Goal: Information Seeking & Learning: Check status

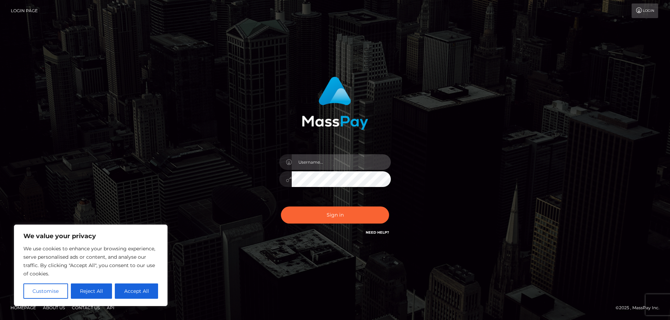
click at [310, 162] on input "text" at bounding box center [341, 162] width 99 height 16
paste input "APteam.medley"
type input "APteam.medley"
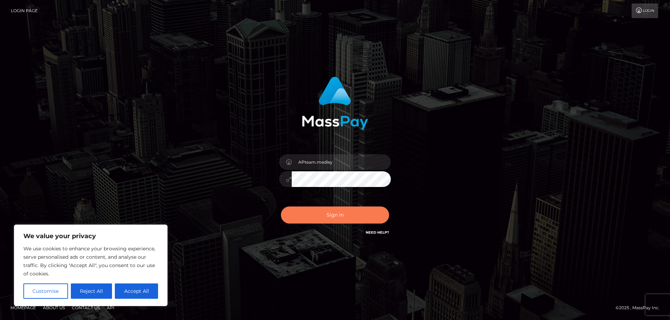
click at [325, 214] on button "Sign in" at bounding box center [335, 215] width 108 height 17
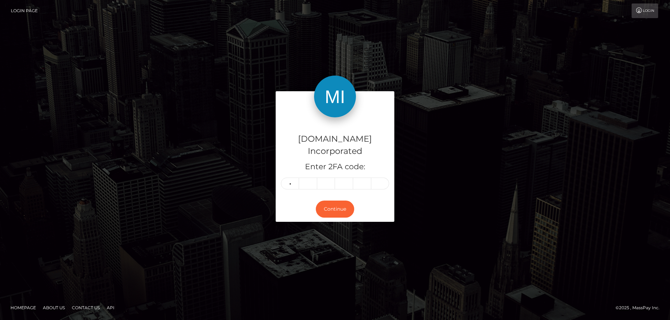
type input "9"
type input "7"
type input "1"
type input "6"
type input "1"
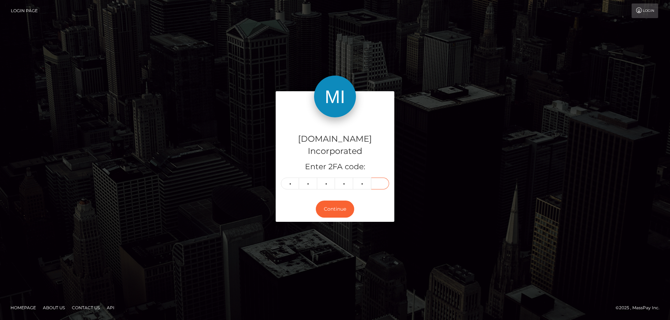
type input "6"
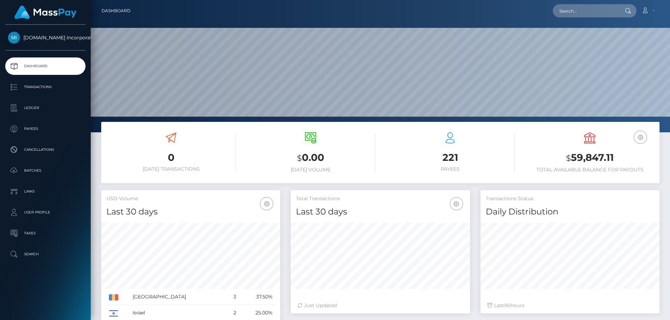
scroll to position [124, 179]
click at [36, 171] on p "Batches" at bounding box center [45, 171] width 75 height 10
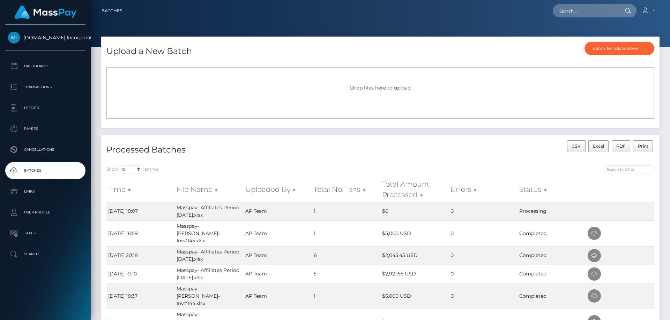
click at [42, 170] on p "Batches" at bounding box center [45, 171] width 75 height 10
click at [38, 109] on p "Ledger" at bounding box center [45, 108] width 75 height 10
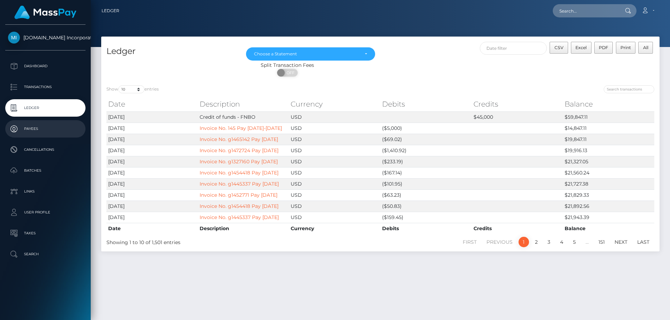
click at [31, 130] on p "Payees" at bounding box center [45, 129] width 75 height 10
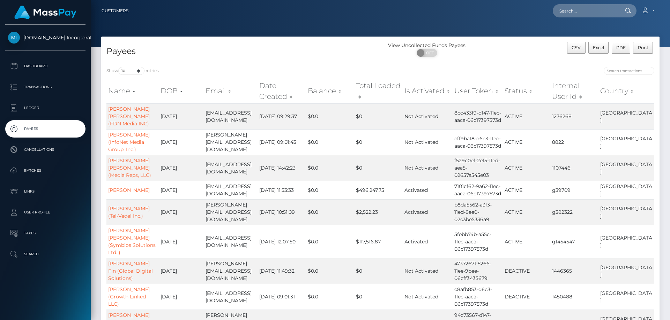
click at [32, 170] on p "Batches" at bounding box center [45, 171] width 75 height 10
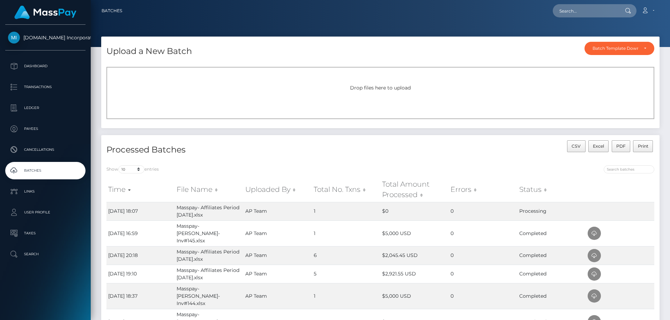
click at [41, 171] on p "Batches" at bounding box center [45, 171] width 75 height 10
click at [38, 85] on p "Transactions" at bounding box center [45, 87] width 75 height 10
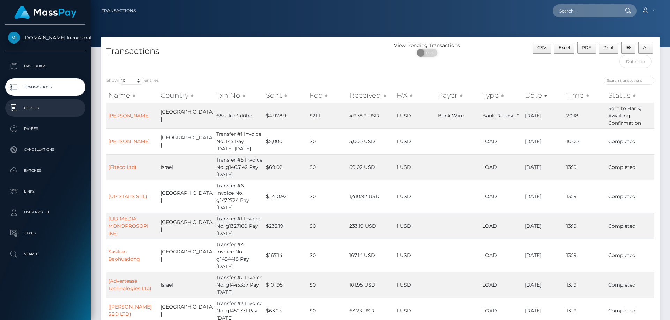
click at [32, 107] on p "Ledger" at bounding box center [45, 108] width 75 height 10
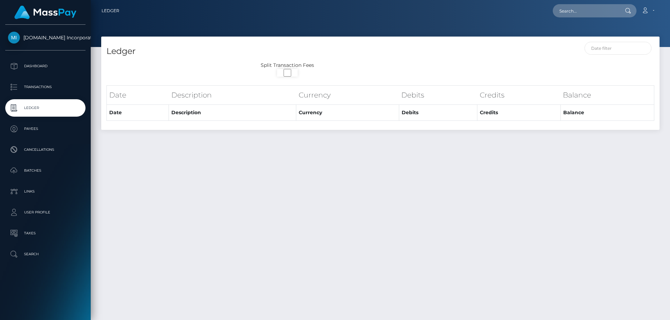
select select
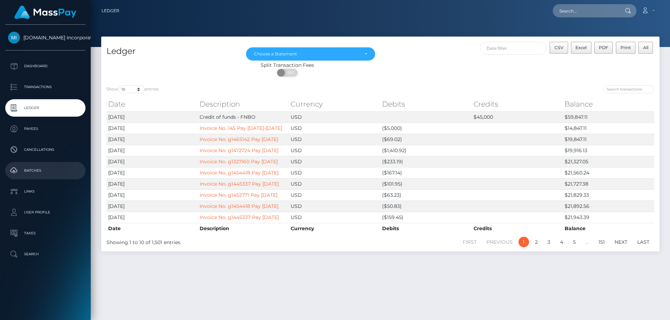
click at [34, 170] on p "Batches" at bounding box center [45, 171] width 75 height 10
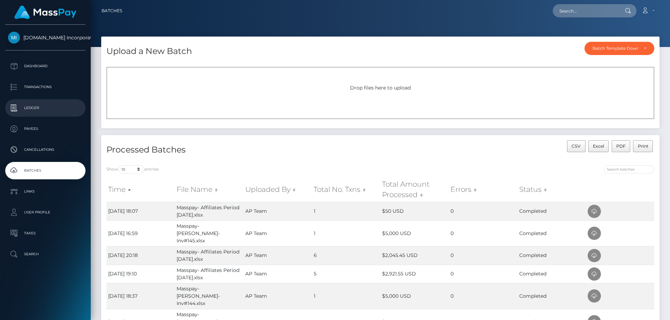
click at [33, 106] on p "Ledger" at bounding box center [45, 108] width 75 height 10
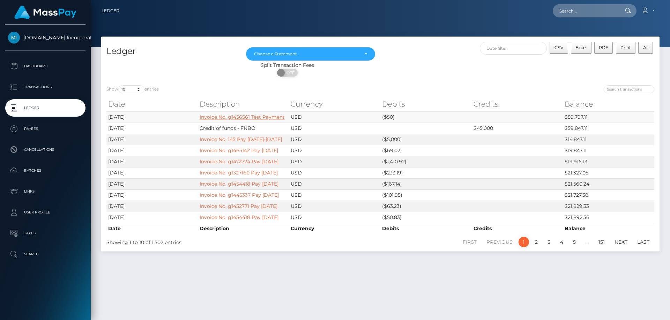
click at [221, 117] on link "Invoice No. g1456561 Test Payment" at bounding box center [241, 117] width 85 height 6
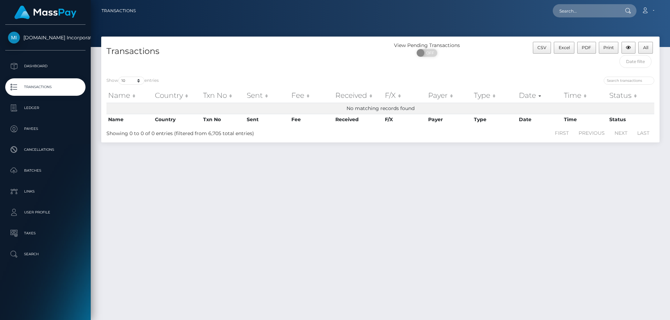
click at [35, 86] on p "Transactions" at bounding box center [45, 87] width 75 height 10
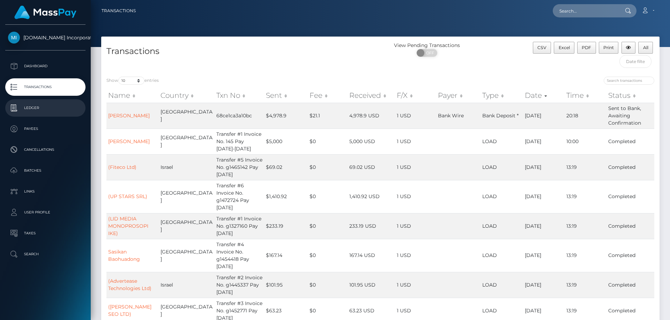
click at [32, 110] on p "Ledger" at bounding box center [45, 108] width 75 height 10
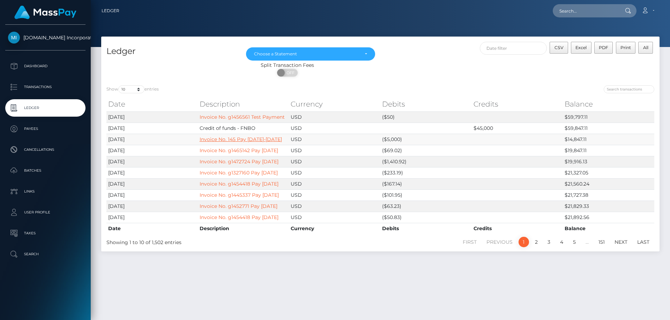
click at [258, 140] on link "Invoice No. 145 Pay Sept 1-15 2025" at bounding box center [240, 139] width 82 height 6
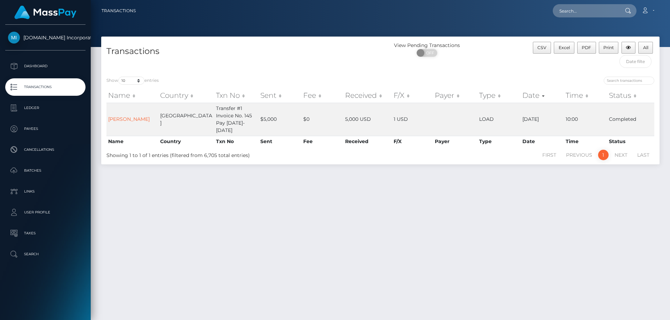
click at [33, 88] on p "Transactions" at bounding box center [45, 87] width 75 height 10
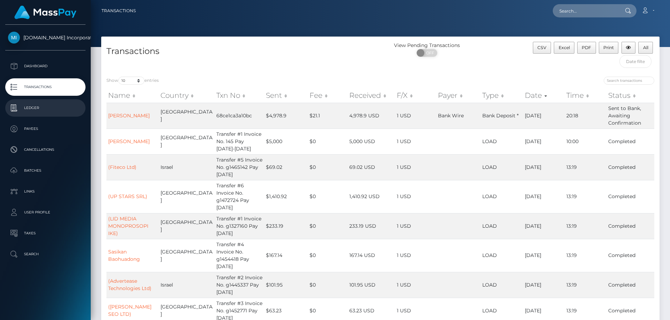
click at [29, 105] on p "Ledger" at bounding box center [45, 108] width 75 height 10
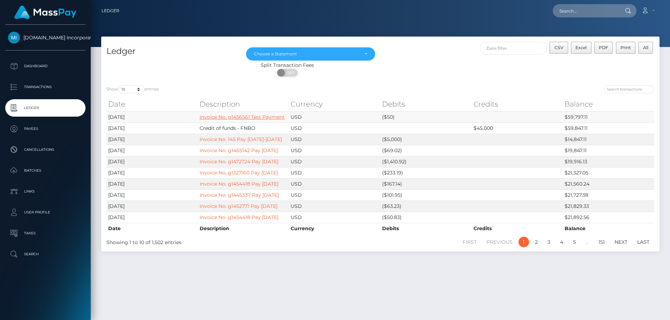
click at [235, 118] on link "Invoice No. g1456561 Test Payment" at bounding box center [241, 117] width 85 height 6
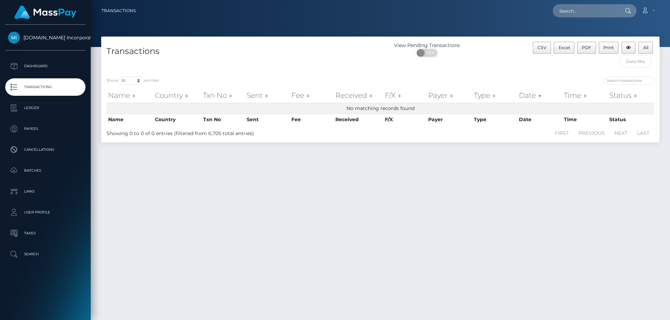
click at [49, 85] on p "Transactions" at bounding box center [45, 87] width 75 height 10
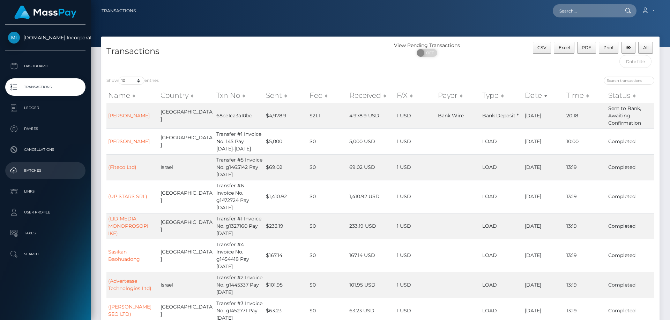
click at [30, 169] on p "Batches" at bounding box center [45, 171] width 75 height 10
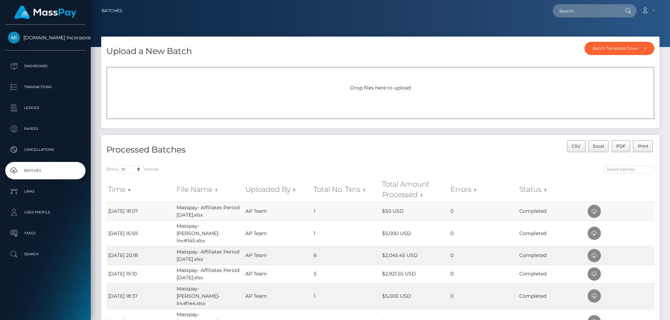
scroll to position [35, 0]
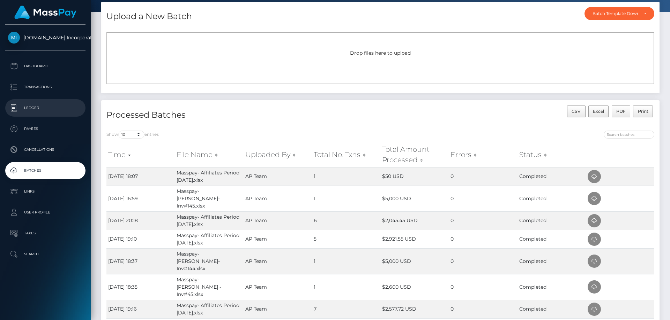
click at [36, 109] on p "Ledger" at bounding box center [45, 108] width 75 height 10
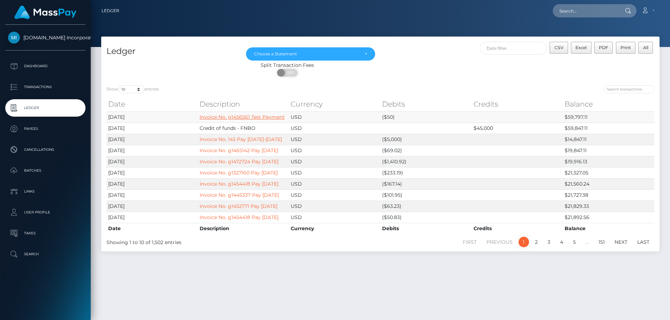
click at [270, 116] on link "Invoice No. g1456561 Test Payment" at bounding box center [241, 117] width 85 height 6
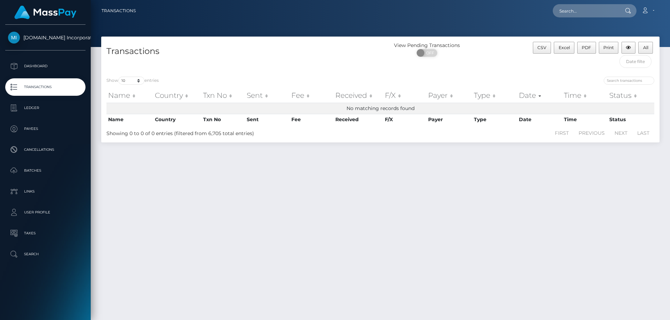
click at [36, 84] on p "Transactions" at bounding box center [45, 87] width 75 height 10
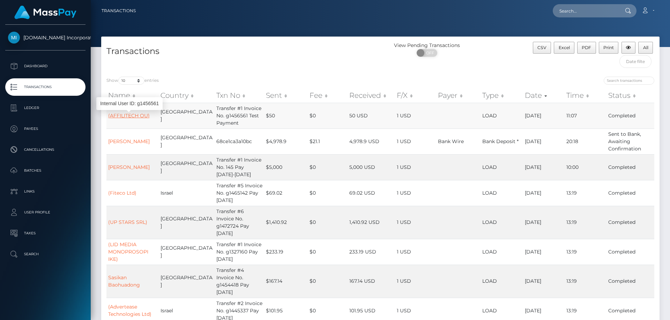
click at [119, 116] on link "(AFFILITECH OU)" at bounding box center [128, 116] width 41 height 6
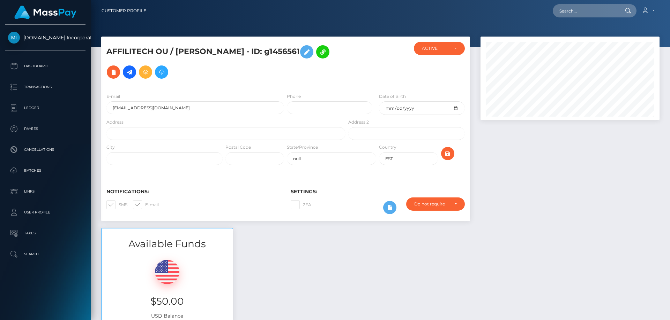
scroll to position [84, 179]
click at [30, 82] on p "Transactions" at bounding box center [45, 87] width 75 height 10
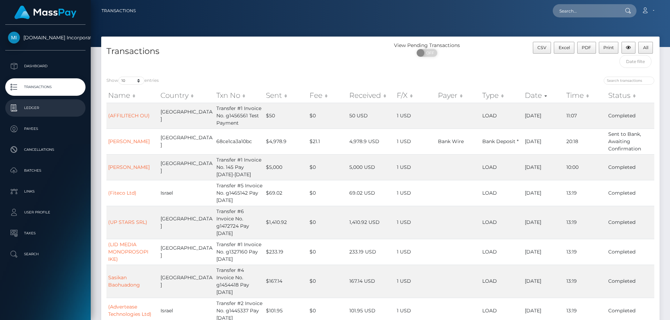
click at [31, 108] on p "Ledger" at bounding box center [45, 108] width 75 height 10
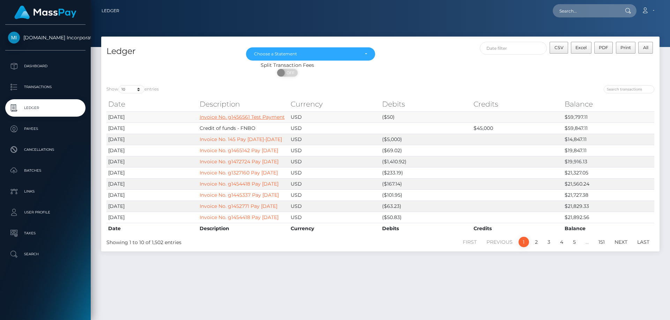
click at [235, 118] on link "Invoice No. g1456561 Test Payment" at bounding box center [241, 117] width 85 height 6
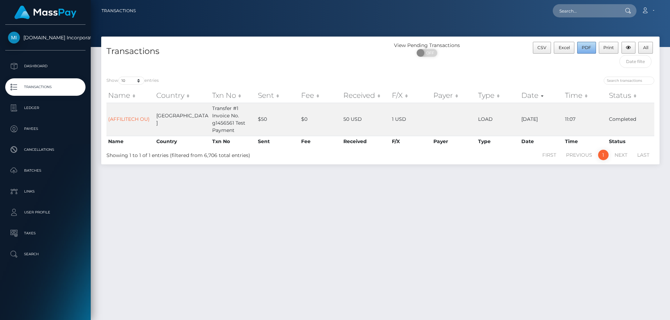
click at [586, 44] on button "PDF" at bounding box center [586, 48] width 19 height 12
click at [653, 12] on link "Account" at bounding box center [647, 10] width 21 height 15
click at [619, 44] on link "Logout" at bounding box center [631, 44] width 56 height 13
